Goal: Use online tool/utility: Utilize a website feature to perform a specific function

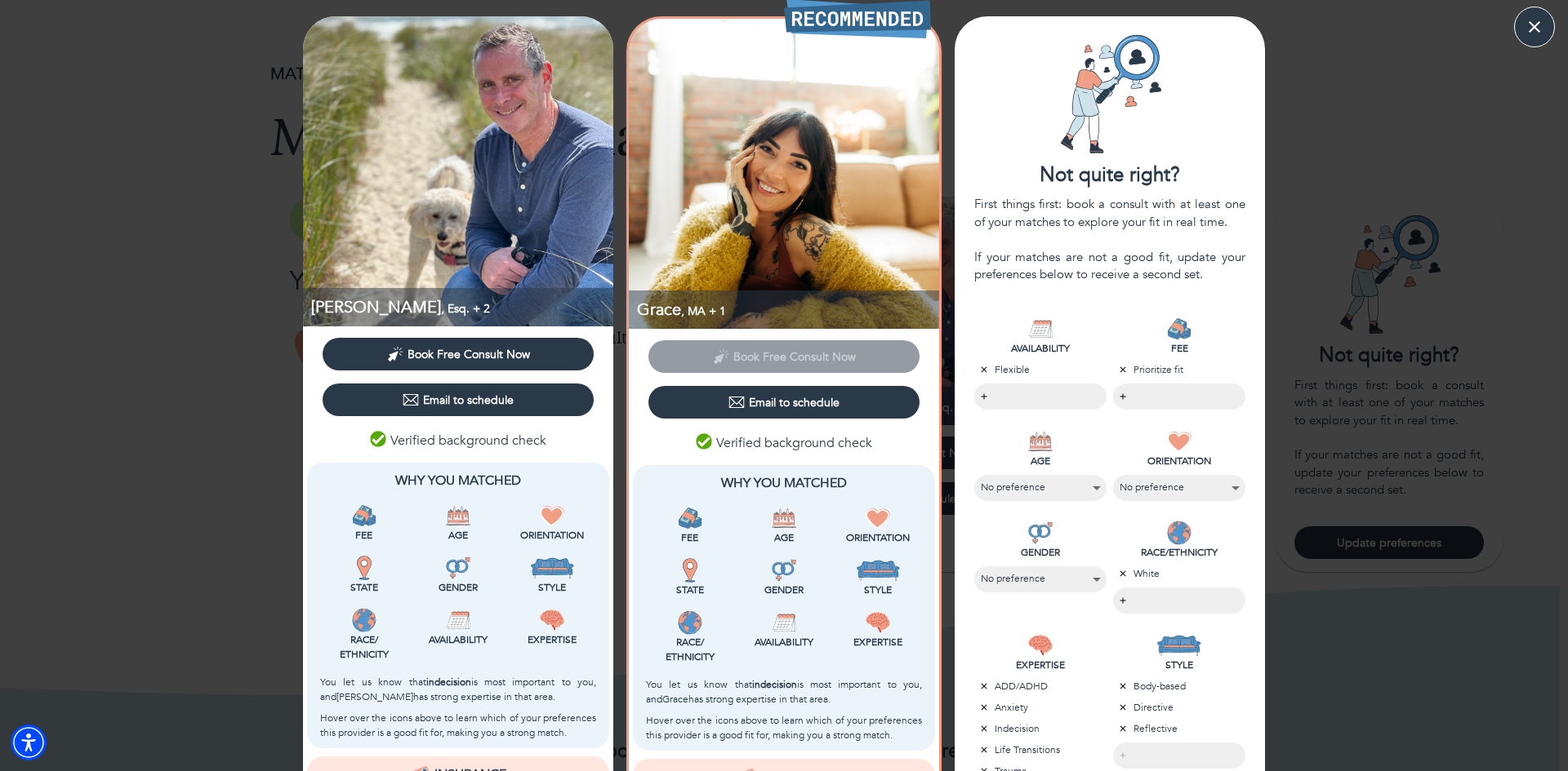
select select "2"
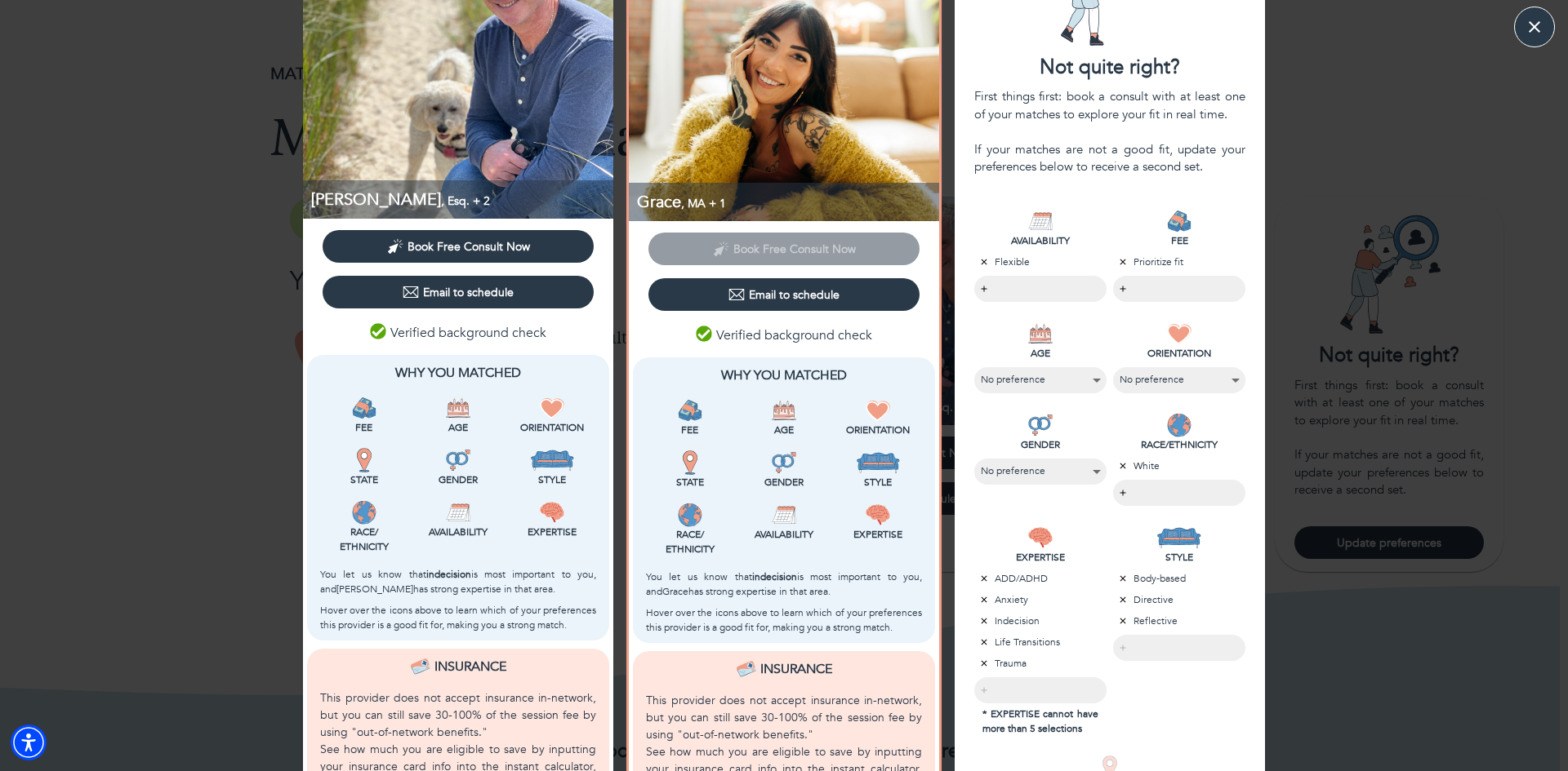
scroll to position [271, 0]
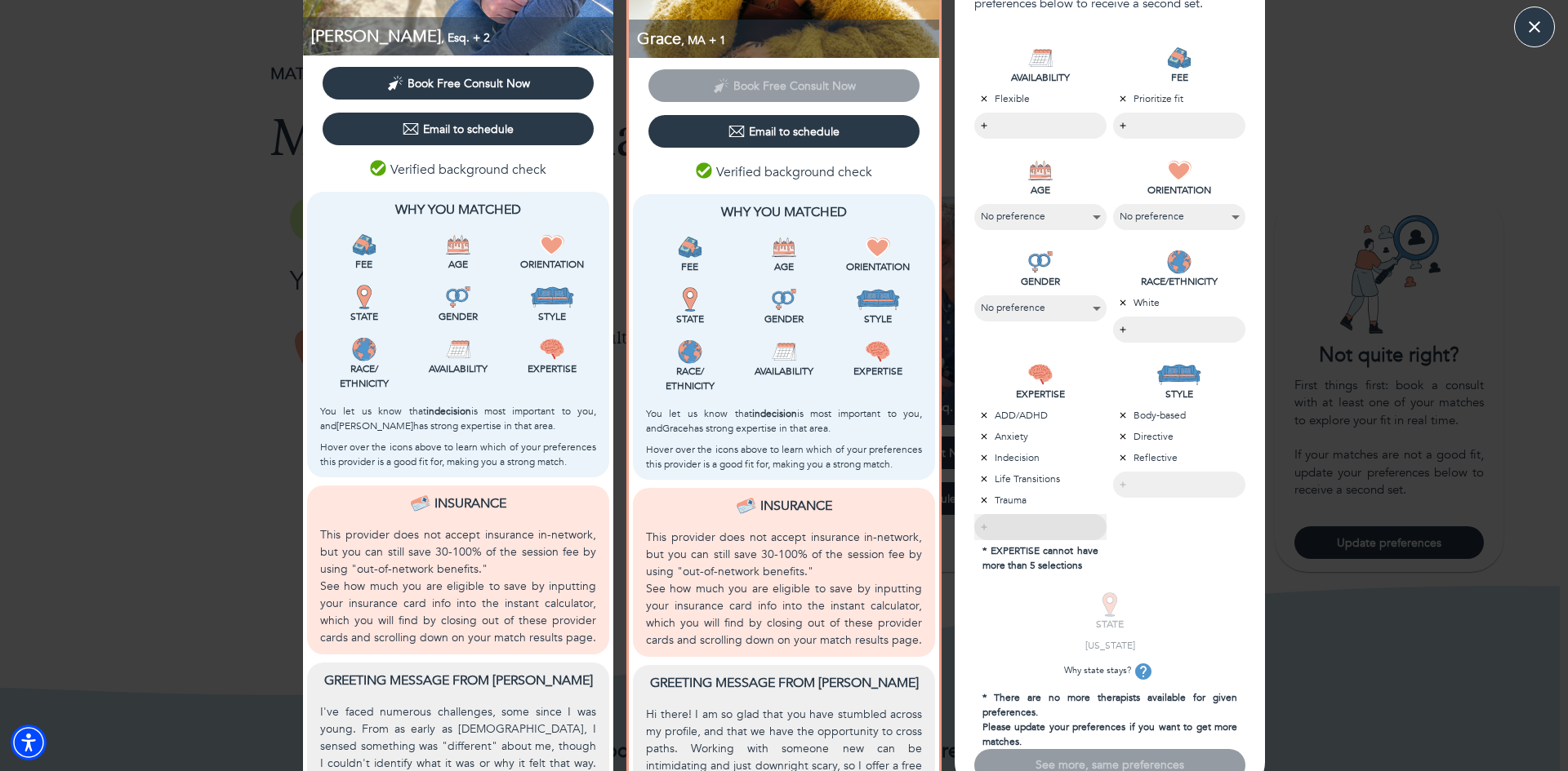
click at [1019, 532] on div "​" at bounding box center [1040, 527] width 132 height 26
click at [1031, 392] on p "EXPERTISE" at bounding box center [1040, 394] width 132 height 14
click at [981, 368] on div "EXPERTISE" at bounding box center [1040, 382] width 132 height 39
click at [981, 456] on icon "button" at bounding box center [984, 457] width 6 height 6
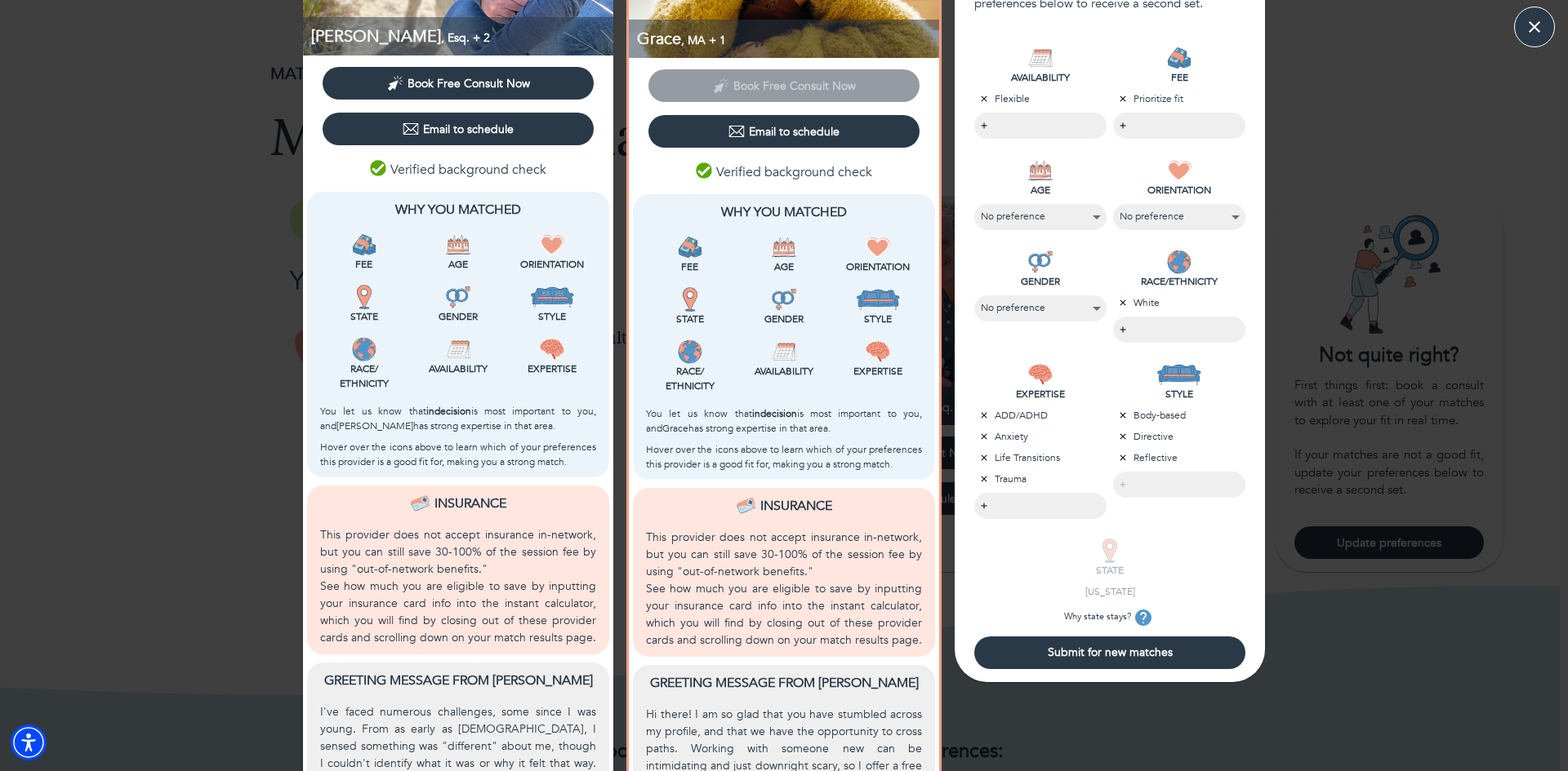
click at [1124, 656] on span "Submit for new matches" at bounding box center [1109, 652] width 258 height 15
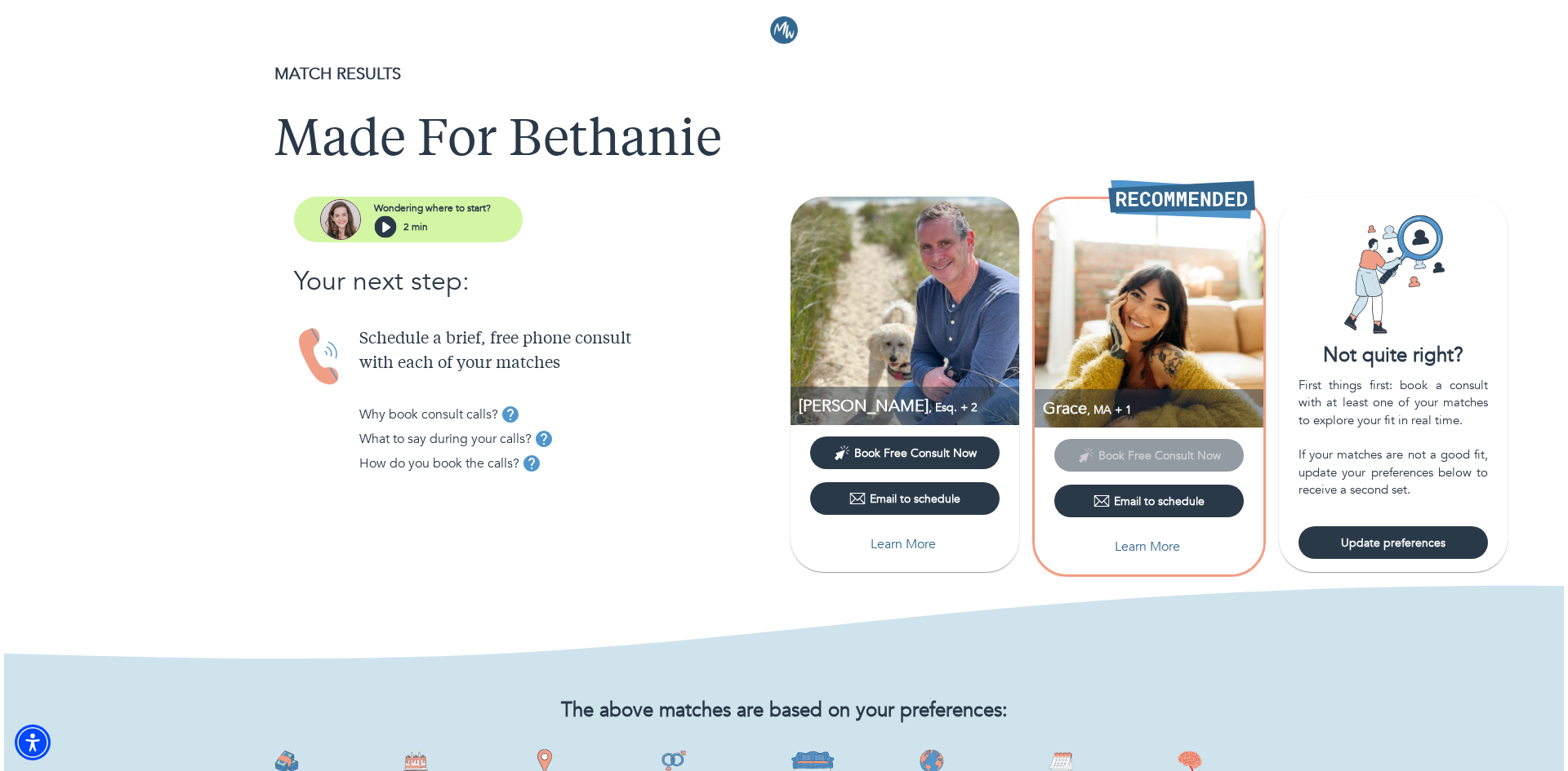
scroll to position [1101, 0]
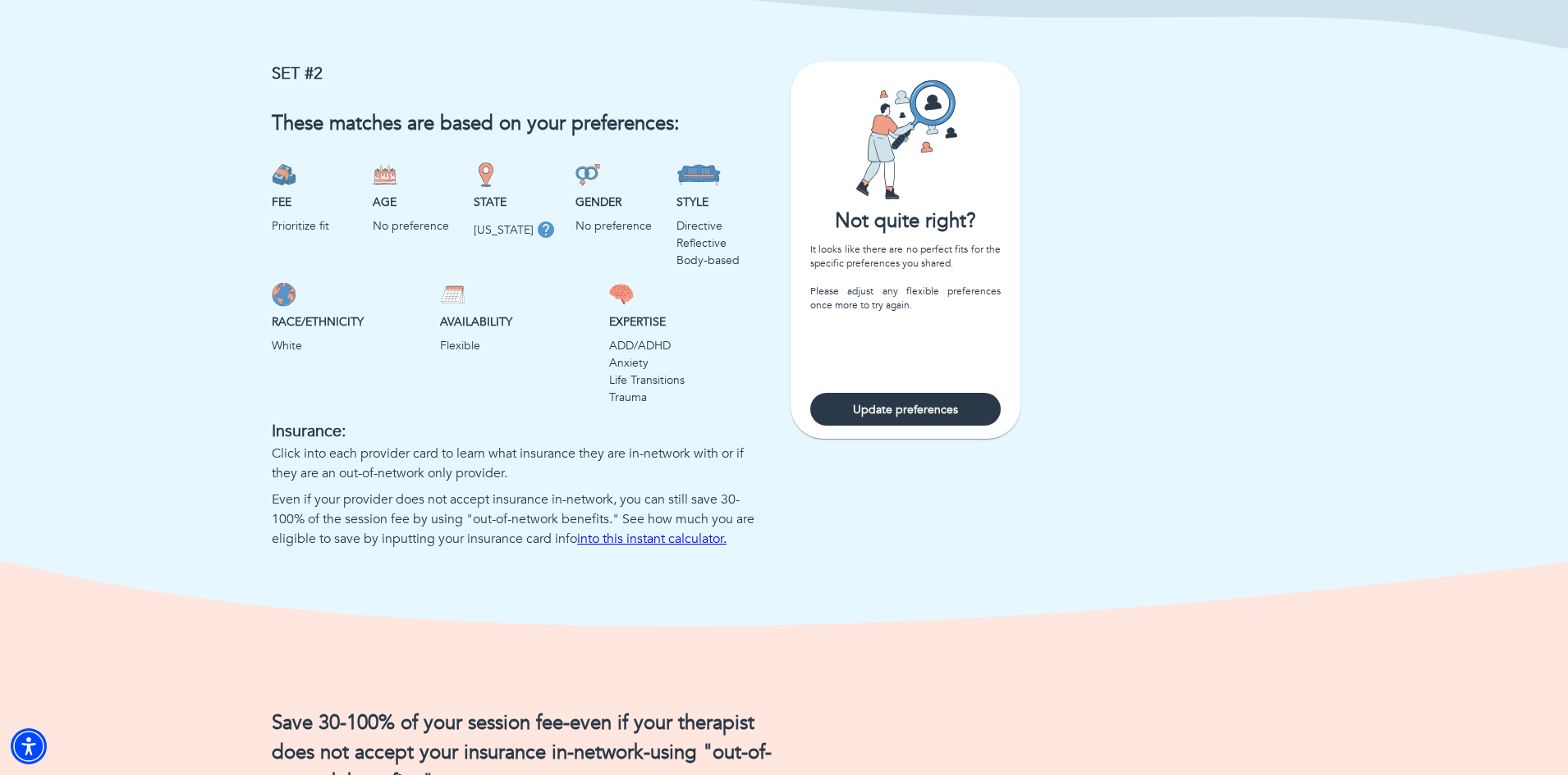
click at [878, 418] on span "Update preferences" at bounding box center [905, 410] width 178 height 15
select select "2"
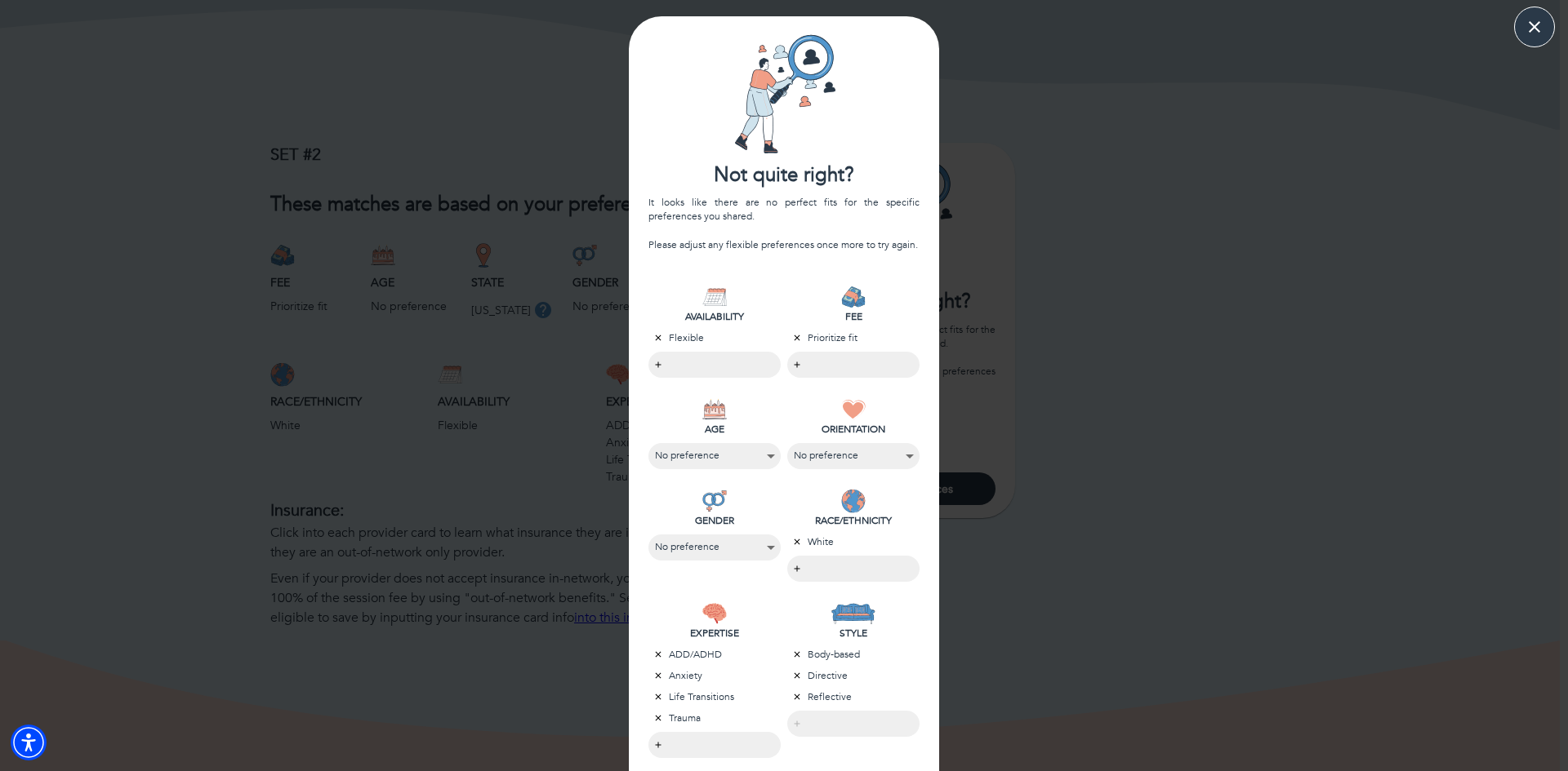
click at [794, 652] on icon "button" at bounding box center [797, 654] width 6 height 6
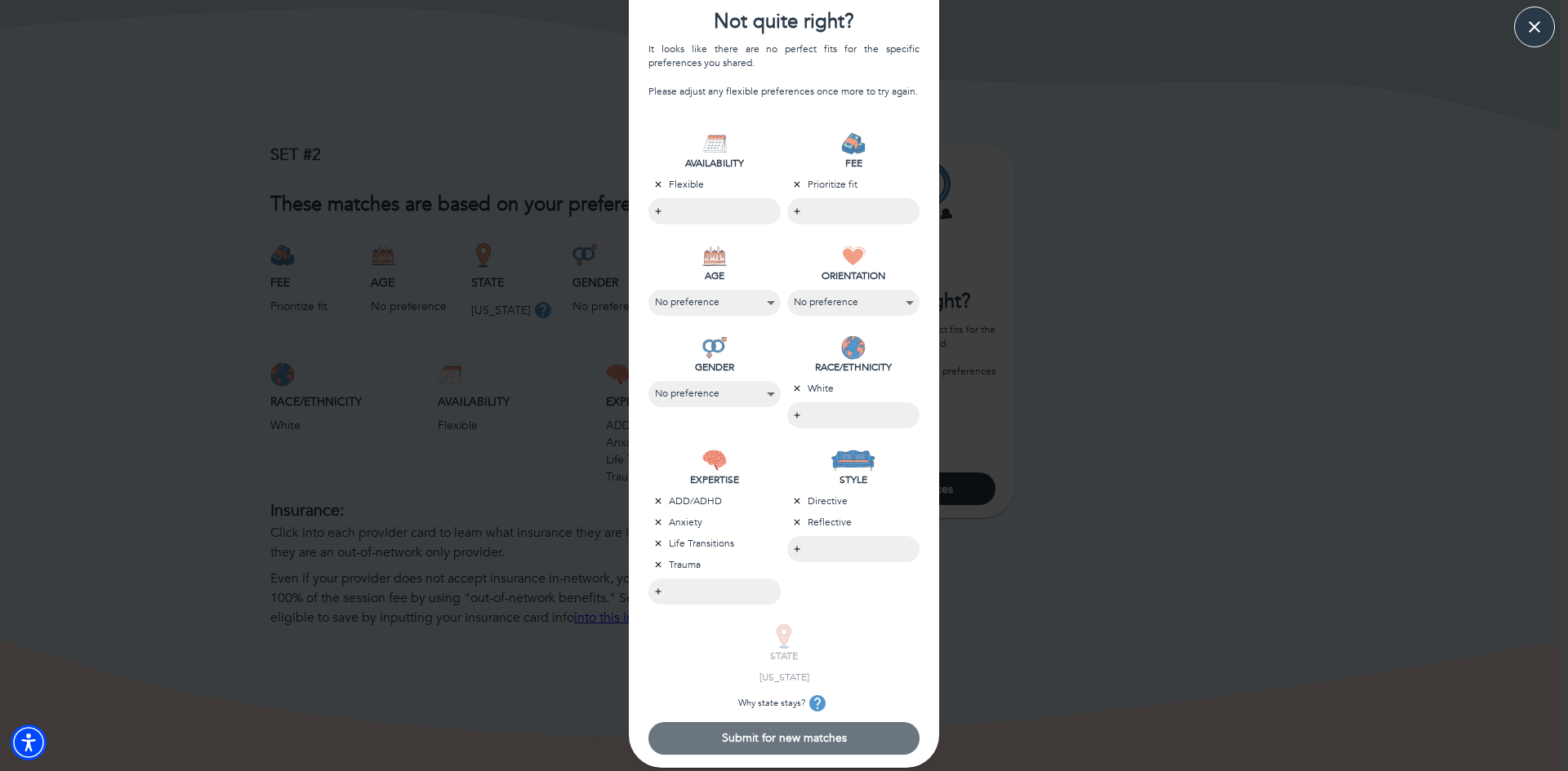
click at [804, 739] on span "Submit for new matches" at bounding box center [784, 739] width 258 height 15
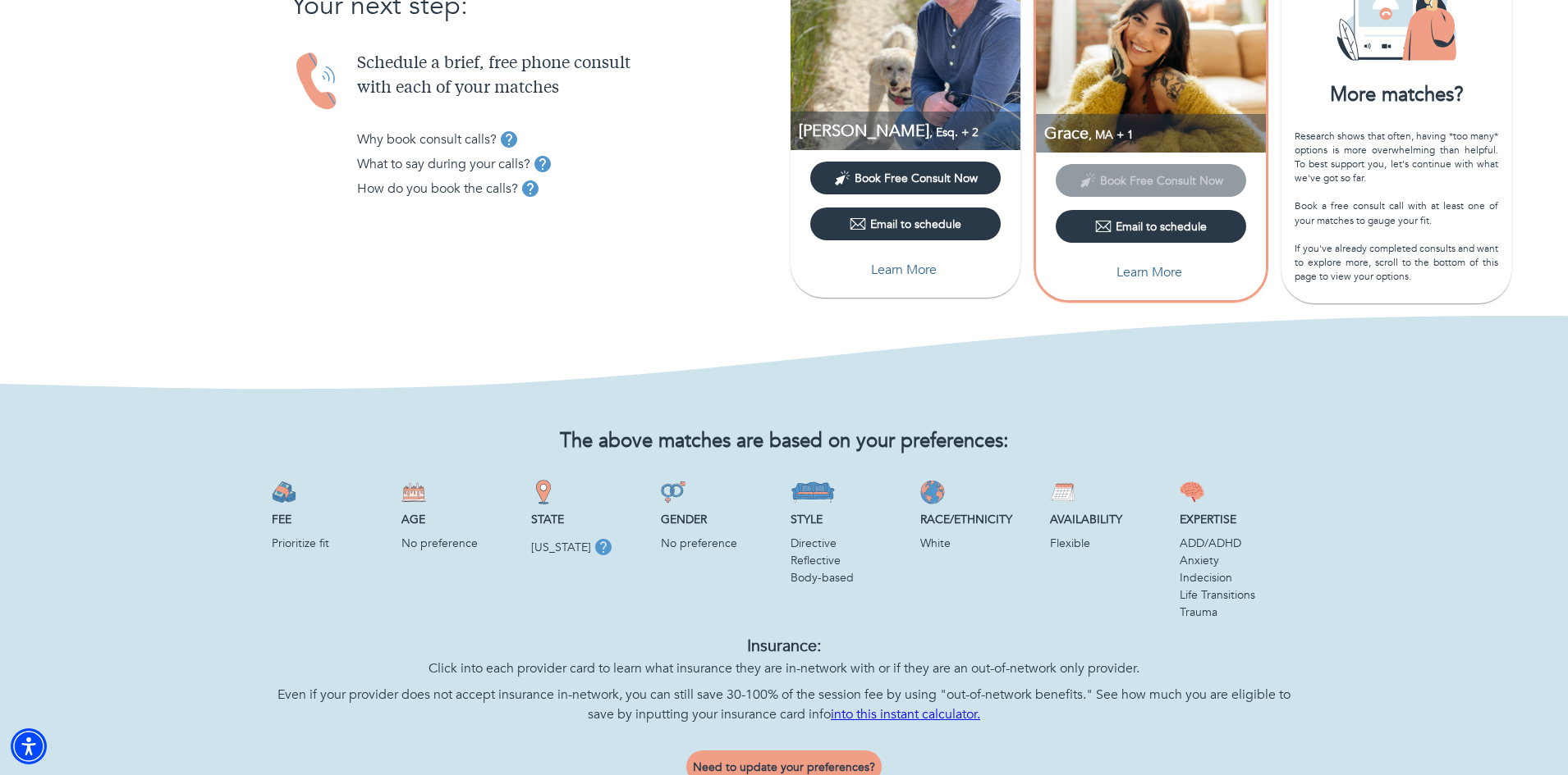
scroll to position [0, 0]
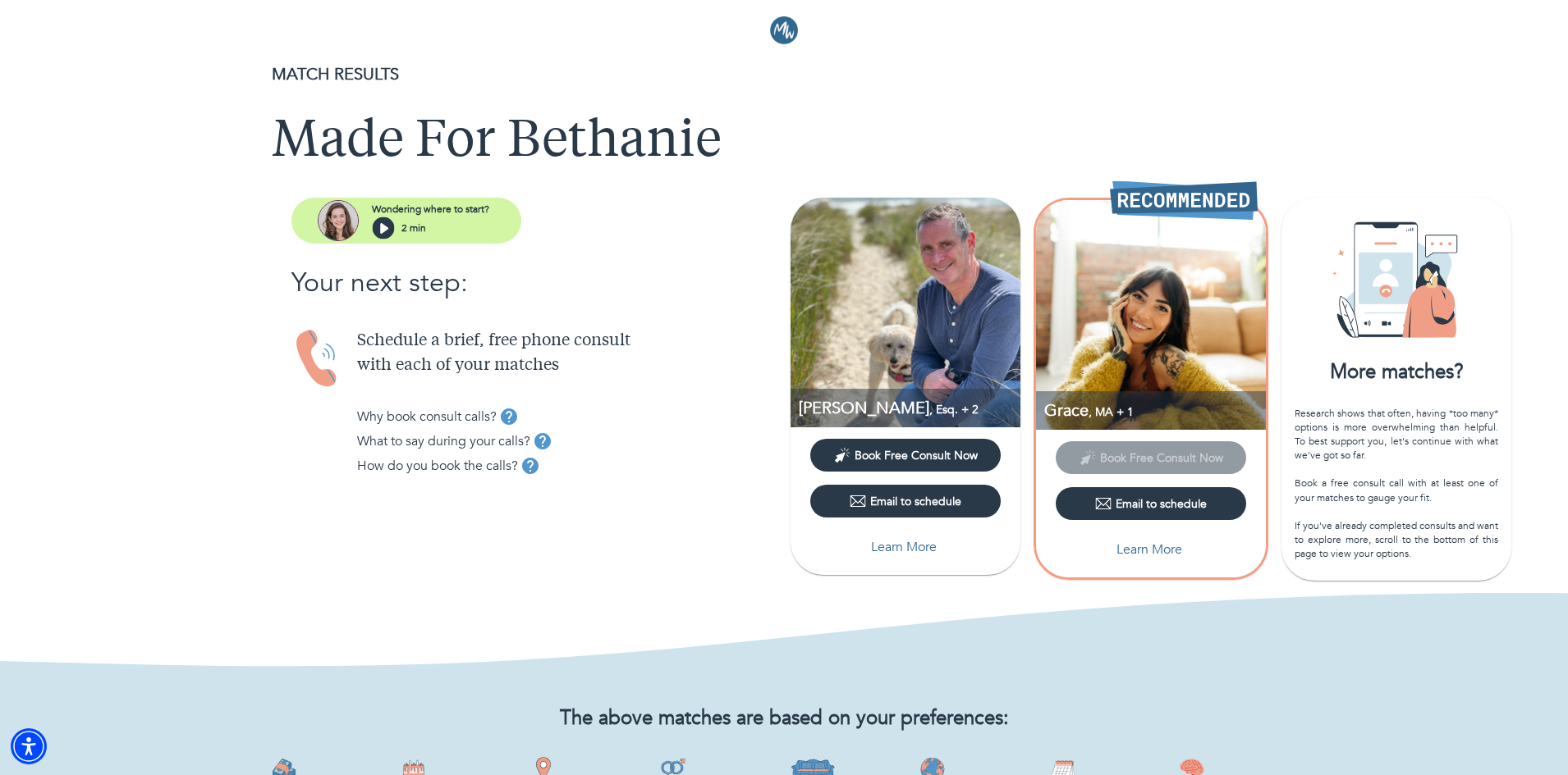
click at [1378, 377] on div "More matches?" at bounding box center [1396, 372] width 230 height 28
